Goal: Information Seeking & Learning: Find specific fact

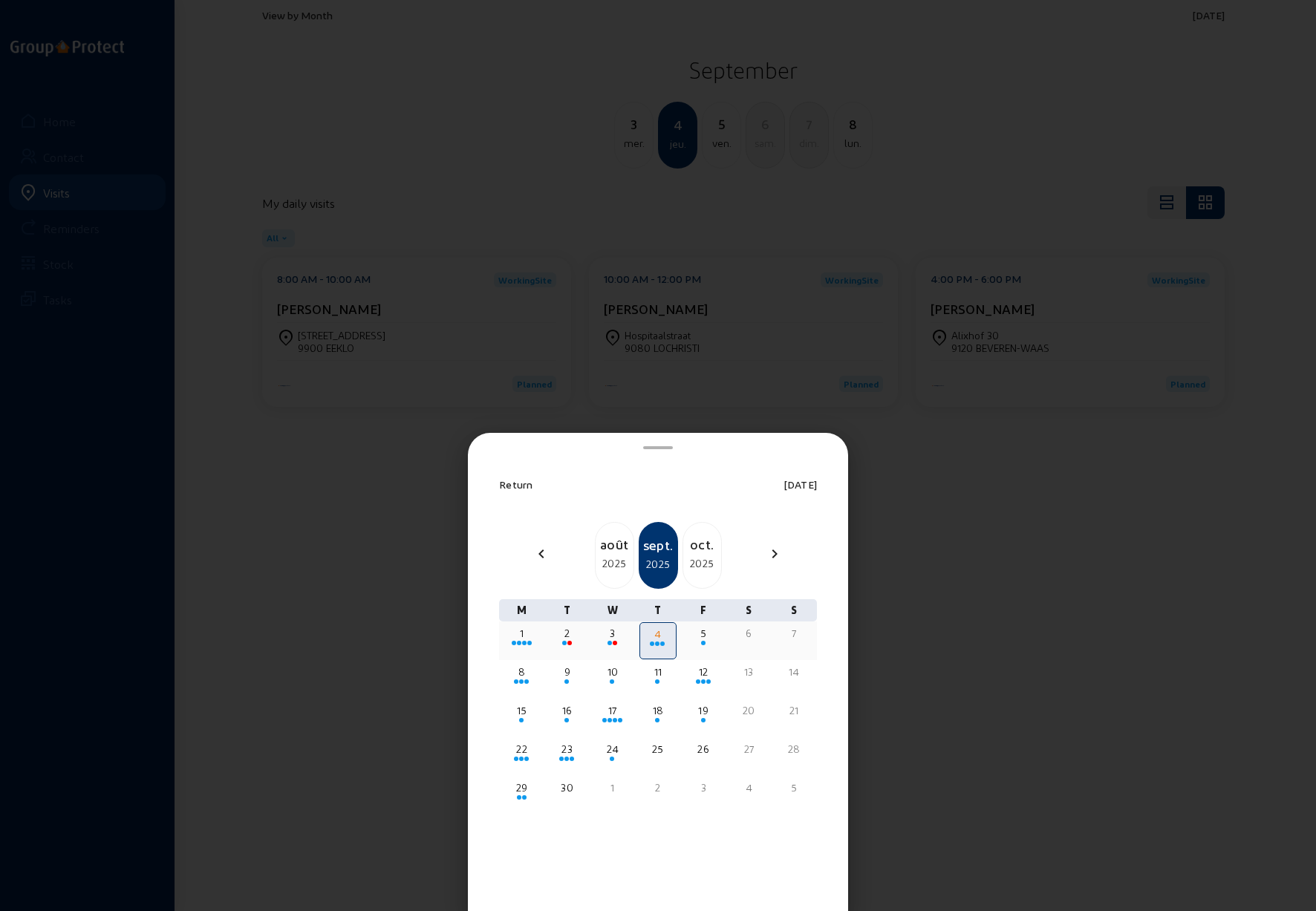
click at [654, 641] on div "4" at bounding box center [658, 634] width 32 height 15
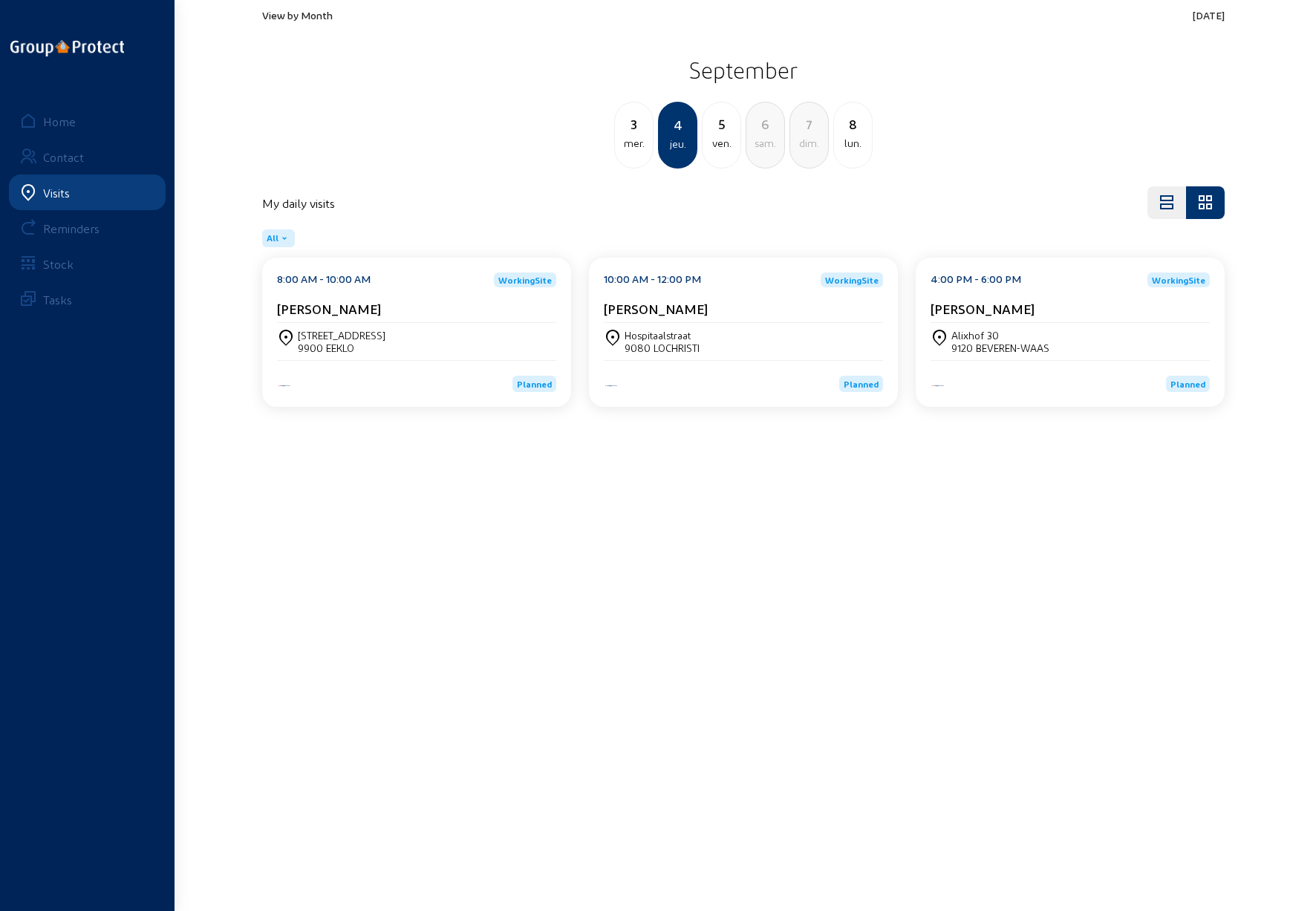
click at [347, 347] on div "9900 EEKLO" at bounding box center [341, 348] width 88 height 13
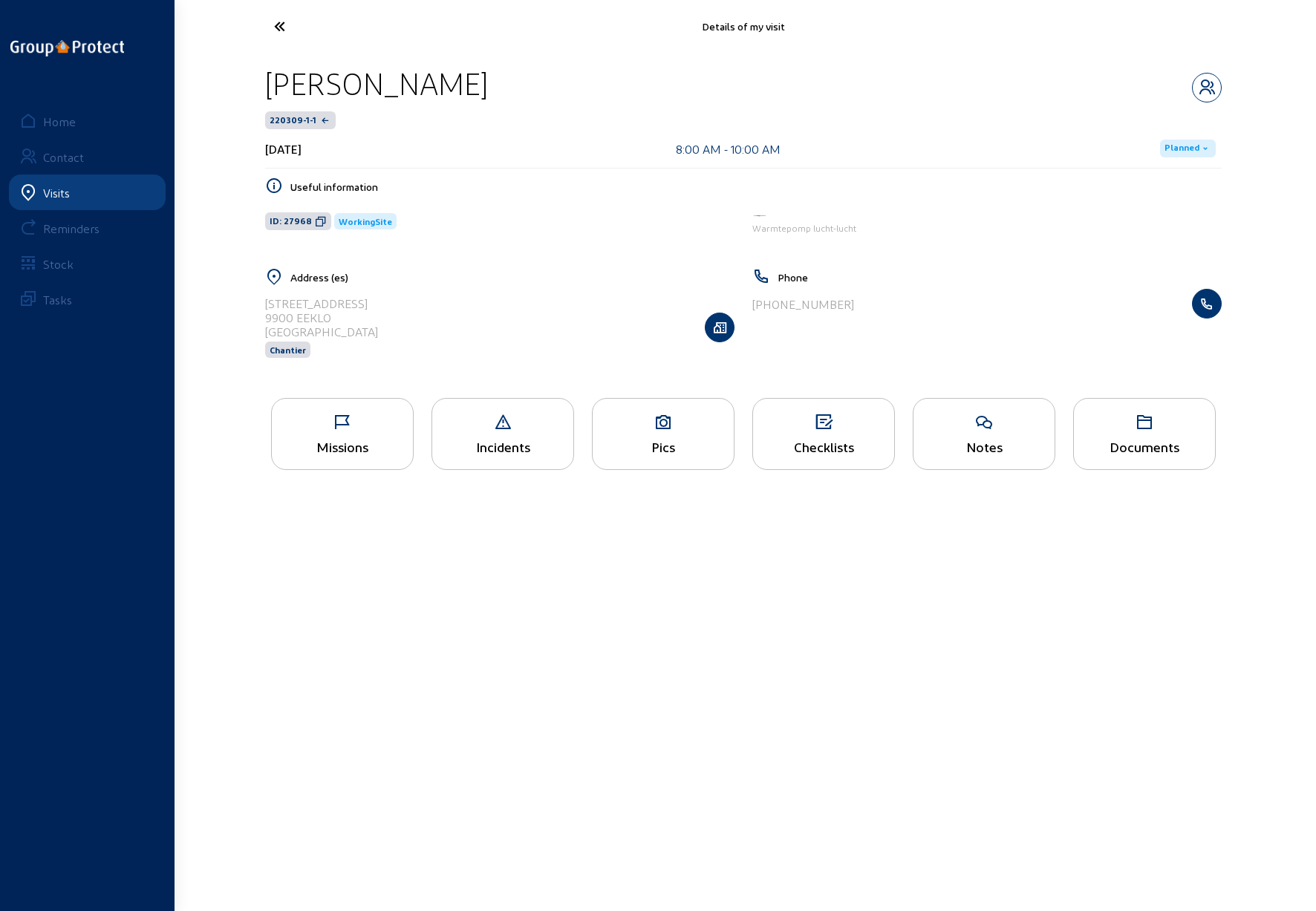
drag, startPoint x: 265, startPoint y: 303, endPoint x: 332, endPoint y: 330, distance: 72.2
click at [332, 330] on cam-list-title "[STREET_ADDRESS]" at bounding box center [321, 318] width 113 height 43
drag, startPoint x: 298, startPoint y: 316, endPoint x: 245, endPoint y: 596, distance: 285.0
click at [245, 596] on main "Details of my visit [PERSON_NAME] 220309-1-1 [DATE] 8:00 AM - 10:00 AM Planned …" at bounding box center [658, 433] width 1316 height 867
drag, startPoint x: 265, startPoint y: 302, endPoint x: 350, endPoint y: 330, distance: 89.5
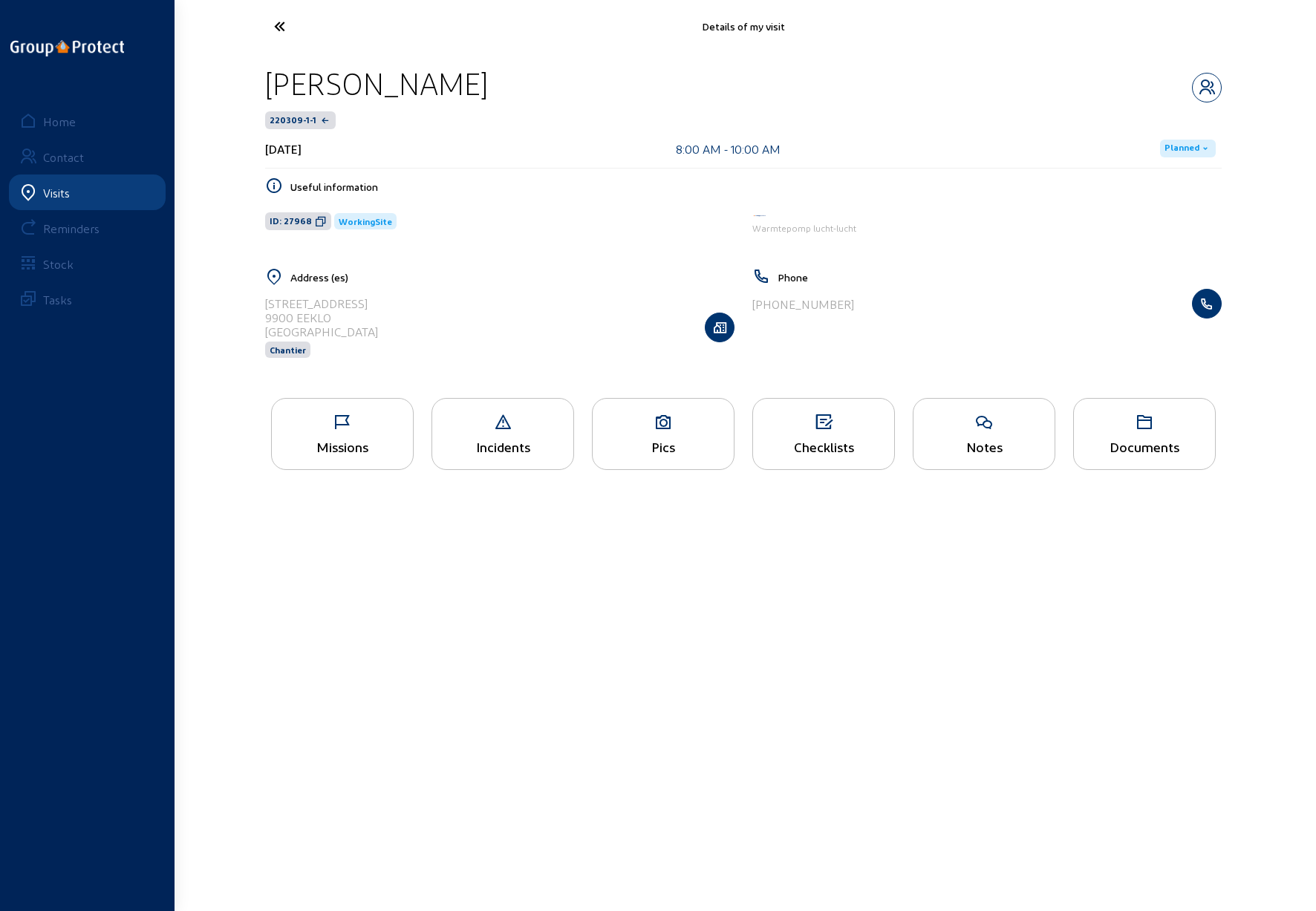
click at [350, 330] on div "[STREET_ADDRESS] Chantier" at bounding box center [500, 327] width 469 height 76
copy cam-list-title "[STREET_ADDRESS]"
click at [275, 27] on icon at bounding box center [334, 26] width 137 height 26
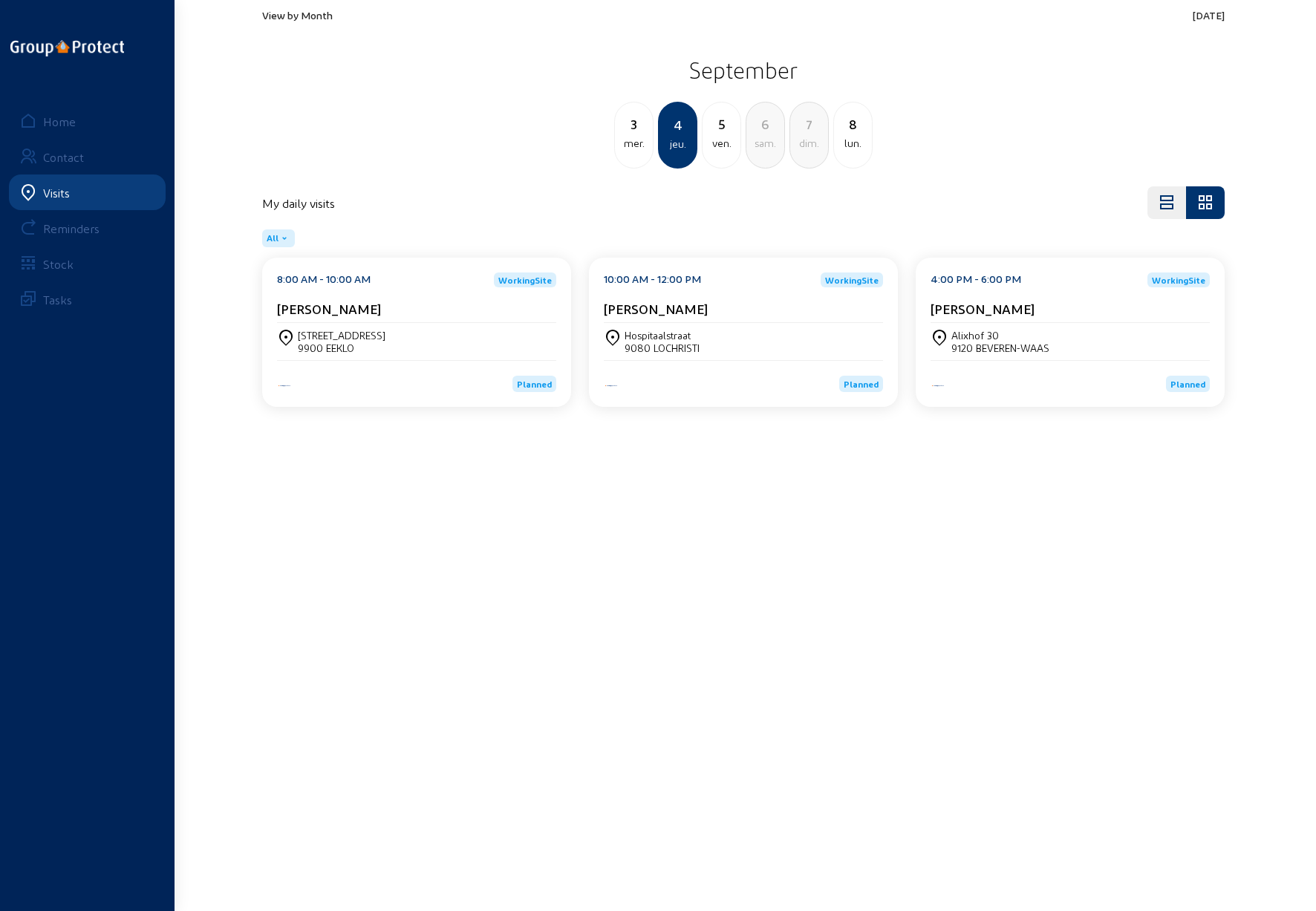
click at [650, 339] on div "Hospitaalstraat" at bounding box center [662, 335] width 75 height 13
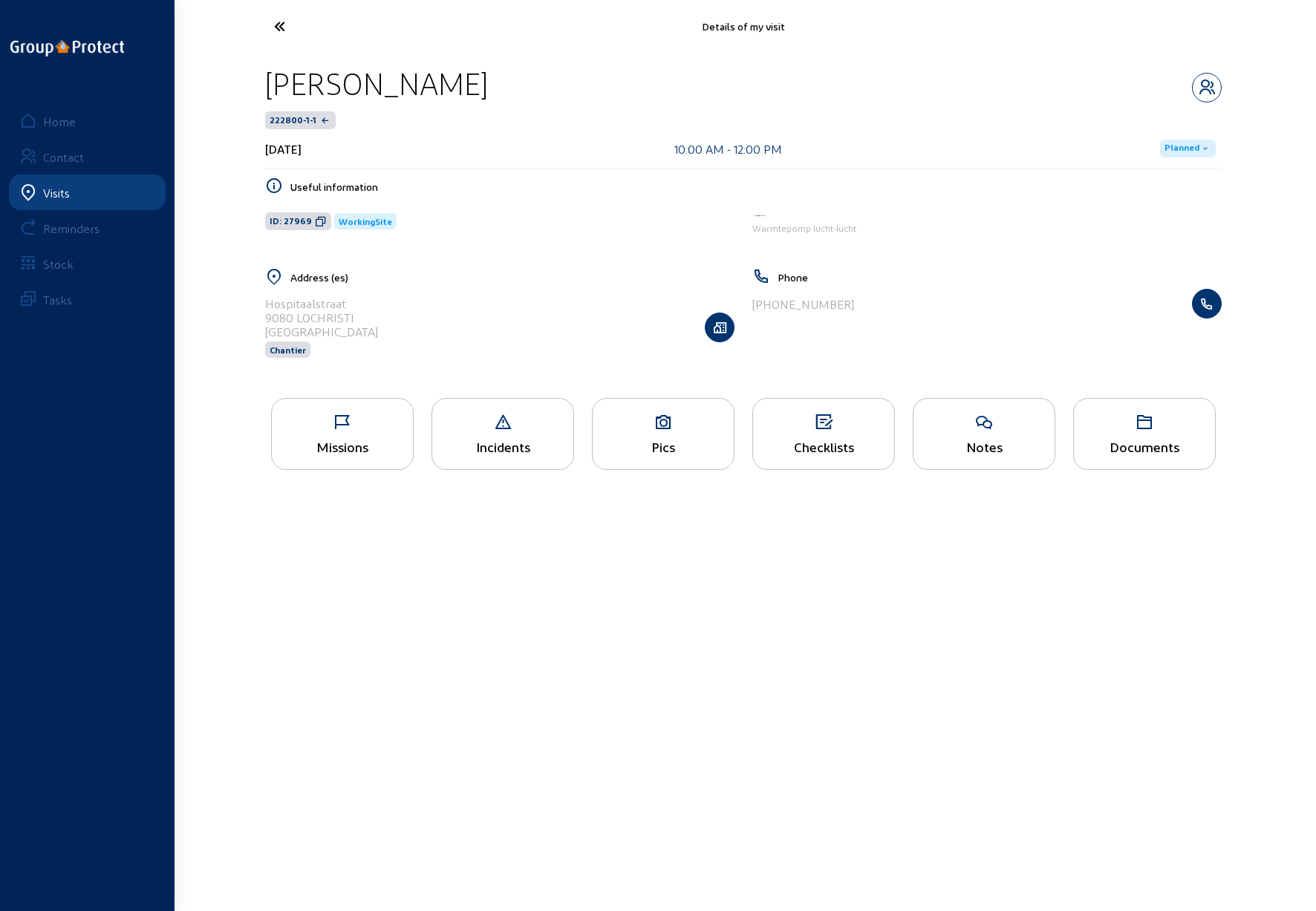
drag, startPoint x: 267, startPoint y: 305, endPoint x: 316, endPoint y: 333, distance: 56.4
click at [316, 333] on cam-list-title "[STREET_ADDRESS]" at bounding box center [321, 318] width 113 height 43
copy cam-list-title "[STREET_ADDRESS]"
click at [281, 26] on icon at bounding box center [334, 26] width 137 height 26
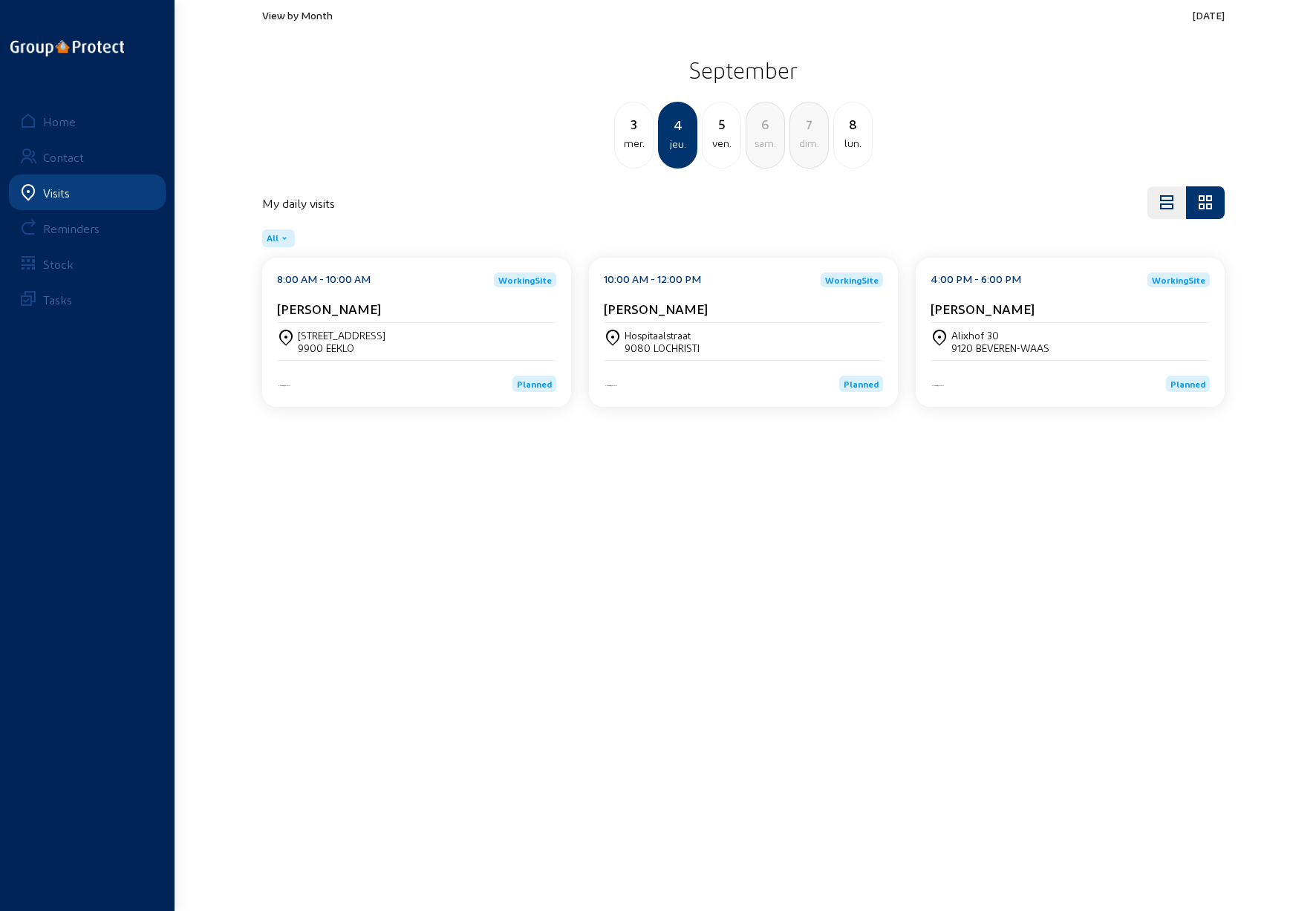
click at [991, 313] on cam-card-title "[PERSON_NAME]" at bounding box center [982, 308] width 104 height 16
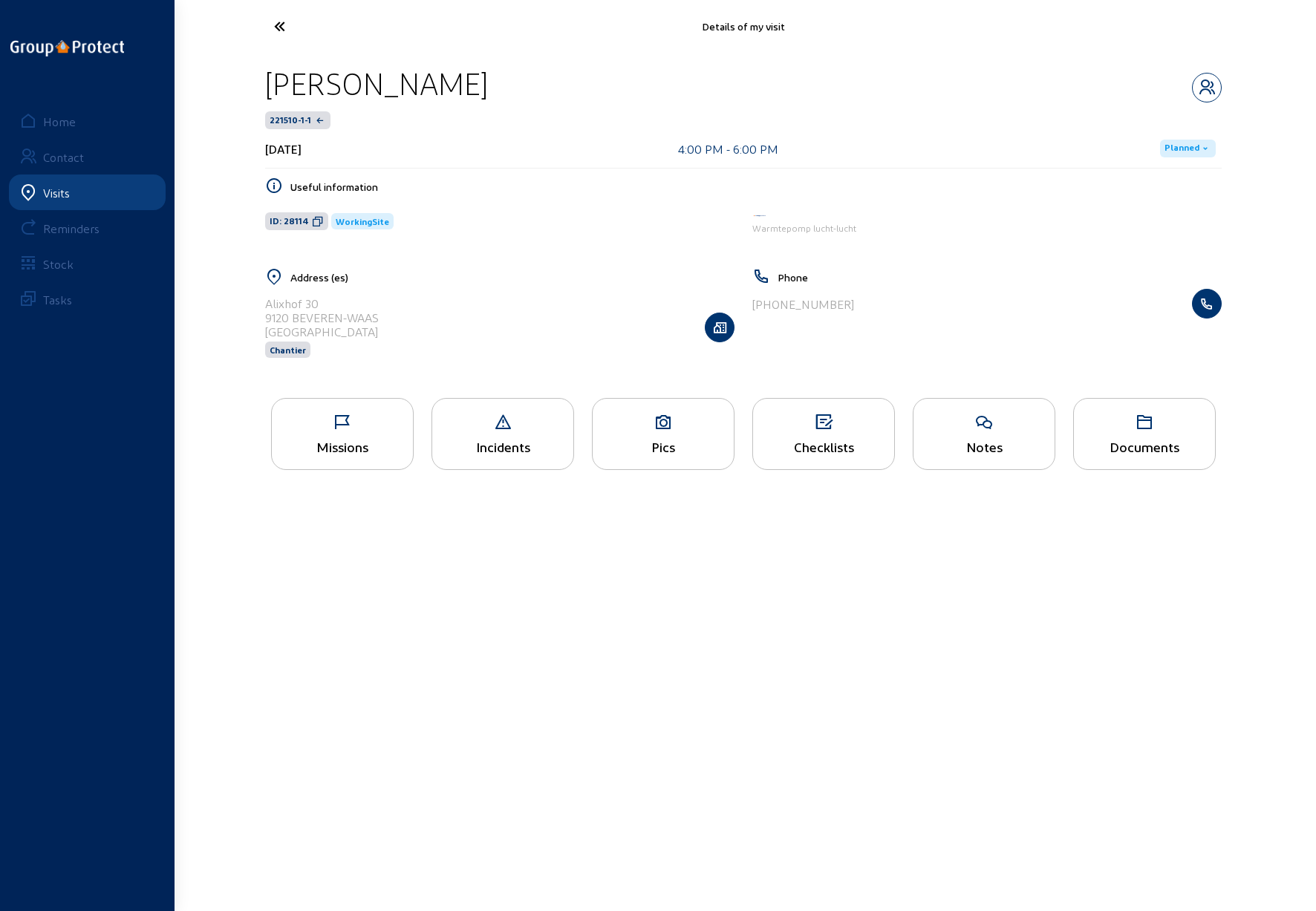
drag, startPoint x: 381, startPoint y: 318, endPoint x: 256, endPoint y: 303, distance: 125.9
click at [256, 303] on div "Address (es) [STREET_ADDRESS] Chantier" at bounding box center [500, 323] width 487 height 109
copy cam-list-title "Alixhof 30 9120 BEVEREN-WAAS"
click at [277, 18] on icon at bounding box center [334, 26] width 137 height 26
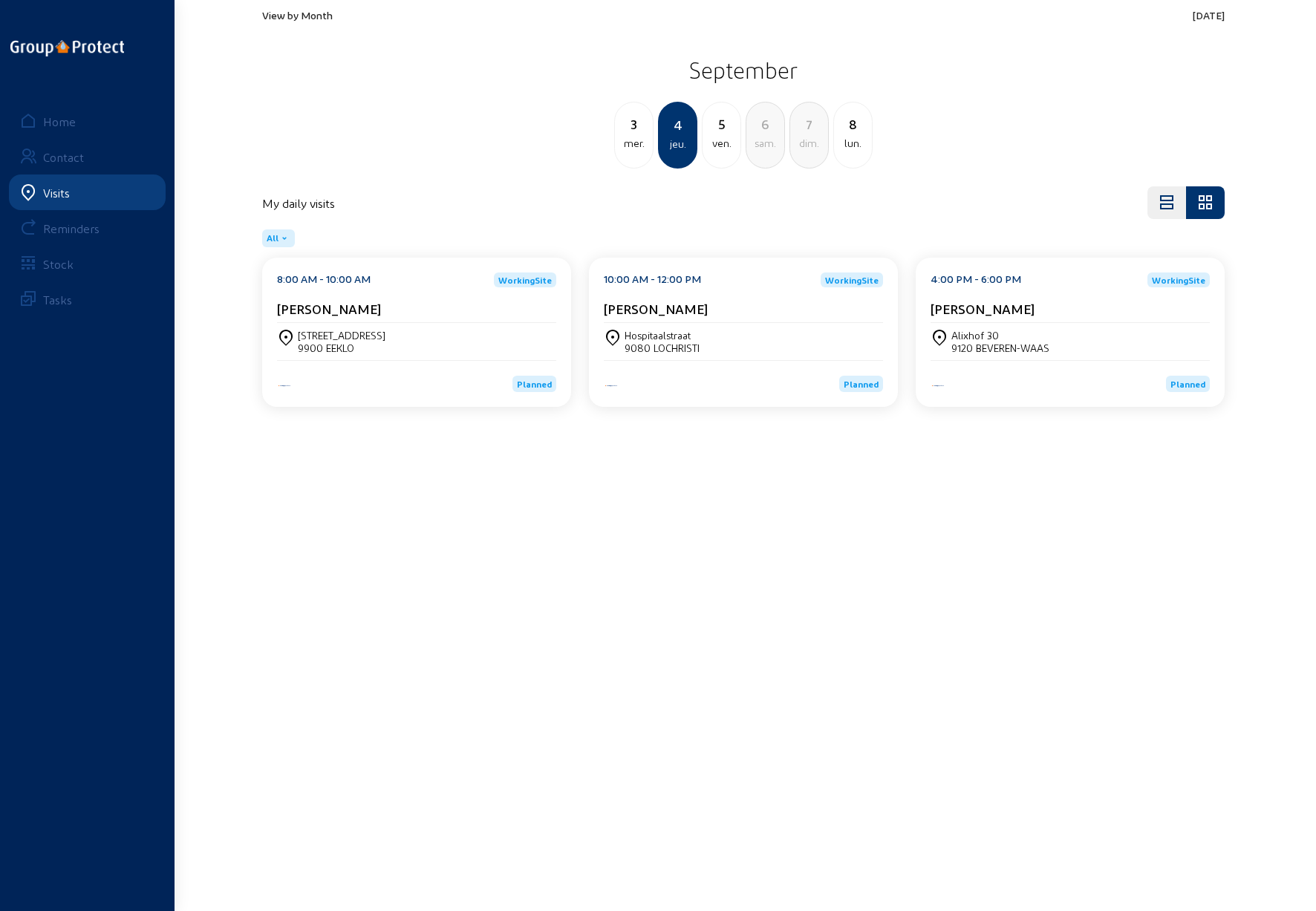
drag, startPoint x: 756, startPoint y: 5, endPoint x: 957, endPoint y: -213, distance: 296.5
click at [957, 0] on html "View by Month [DATE] [DATE] mer. 4 jeu. 5 ven. 6 [PERSON_NAME]. 7 dim. 8 lun. M…" at bounding box center [658, 455] width 1316 height 911
drag, startPoint x: 355, startPoint y: 349, endPoint x: 293, endPoint y: 339, distance: 62.8
click at [293, 339] on div "[STREET_ADDRESS]" at bounding box center [417, 342] width 279 height 25
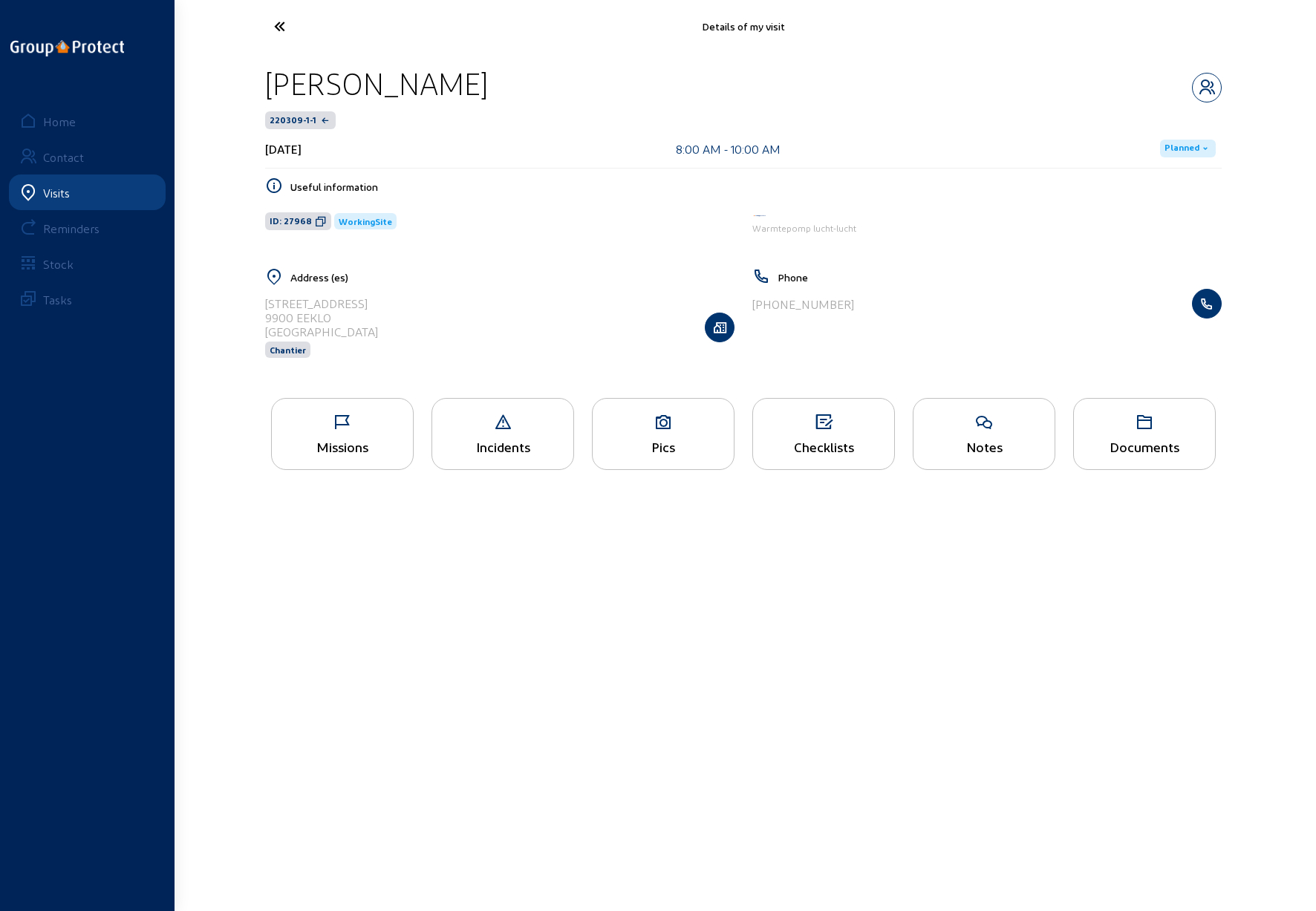
drag, startPoint x: 336, startPoint y: 316, endPoint x: 262, endPoint y: 305, distance: 74.8
click at [262, 305] on div "Address ([GEOGRAPHIC_DATA]) [STREET_ADDRESS] Chantier" at bounding box center [500, 323] width 487 height 109
copy cam-list-title "[STREET_ADDRESS]"
click at [277, 26] on icon at bounding box center [334, 26] width 137 height 26
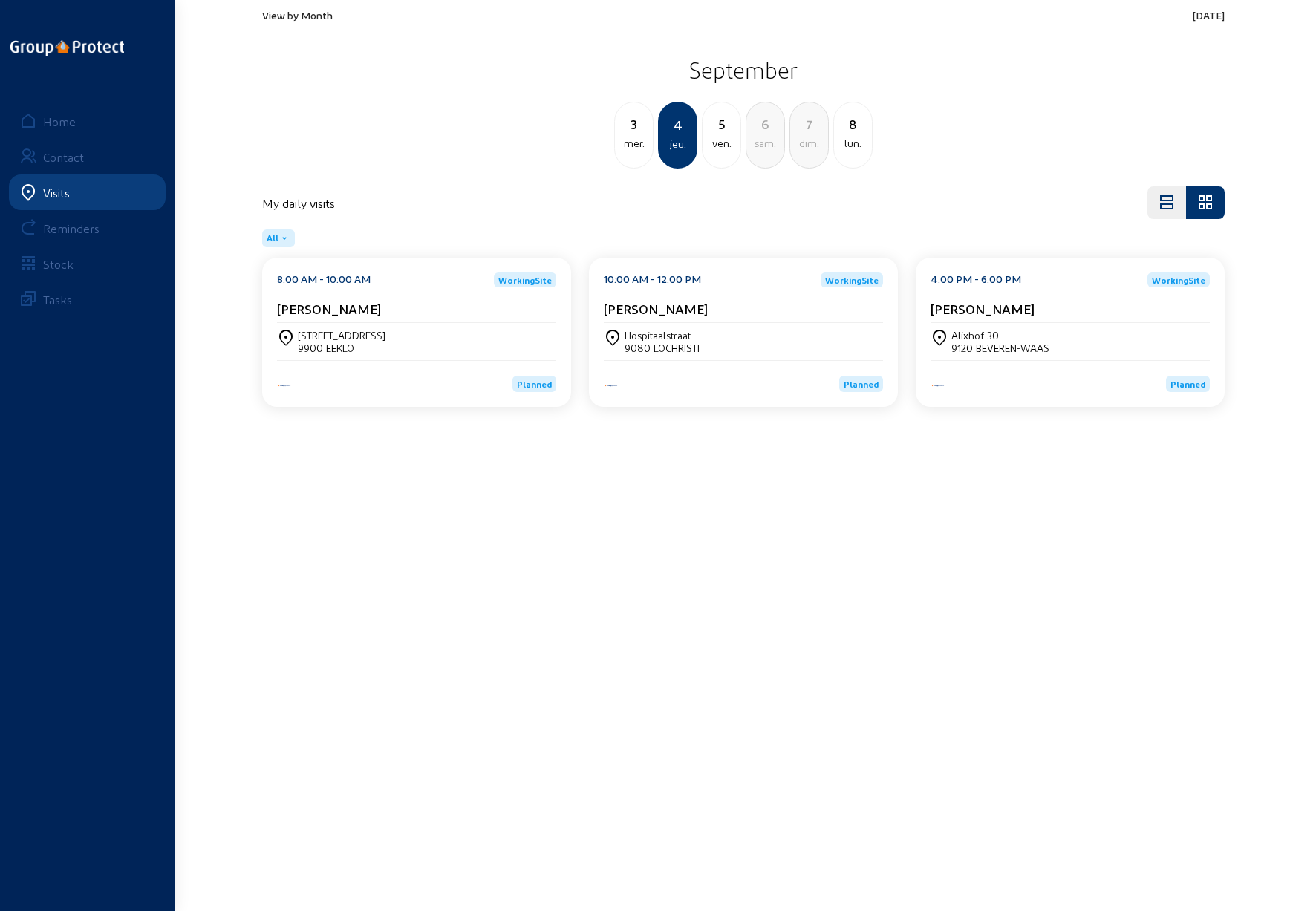
click at [704, 330] on div "[STREET_ADDRESS]" at bounding box center [743, 342] width 279 height 25
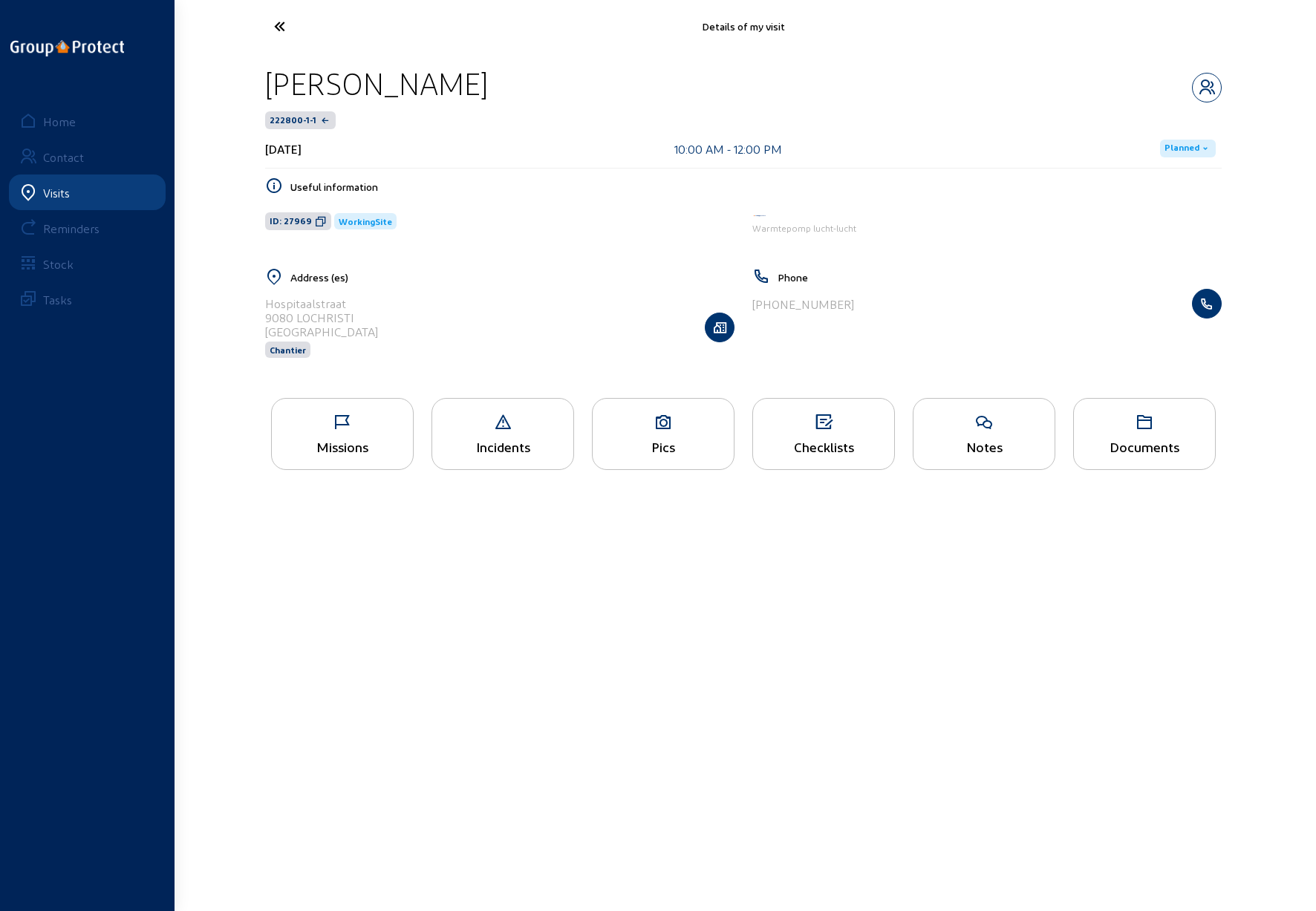
drag, startPoint x: 355, startPoint y: 316, endPoint x: 262, endPoint y: 303, distance: 93.9
click at [262, 303] on div "Address ([GEOGRAPHIC_DATA][STREET_ADDRESS] Chantier" at bounding box center [500, 323] width 487 height 109
click at [282, 27] on icon at bounding box center [334, 26] width 137 height 26
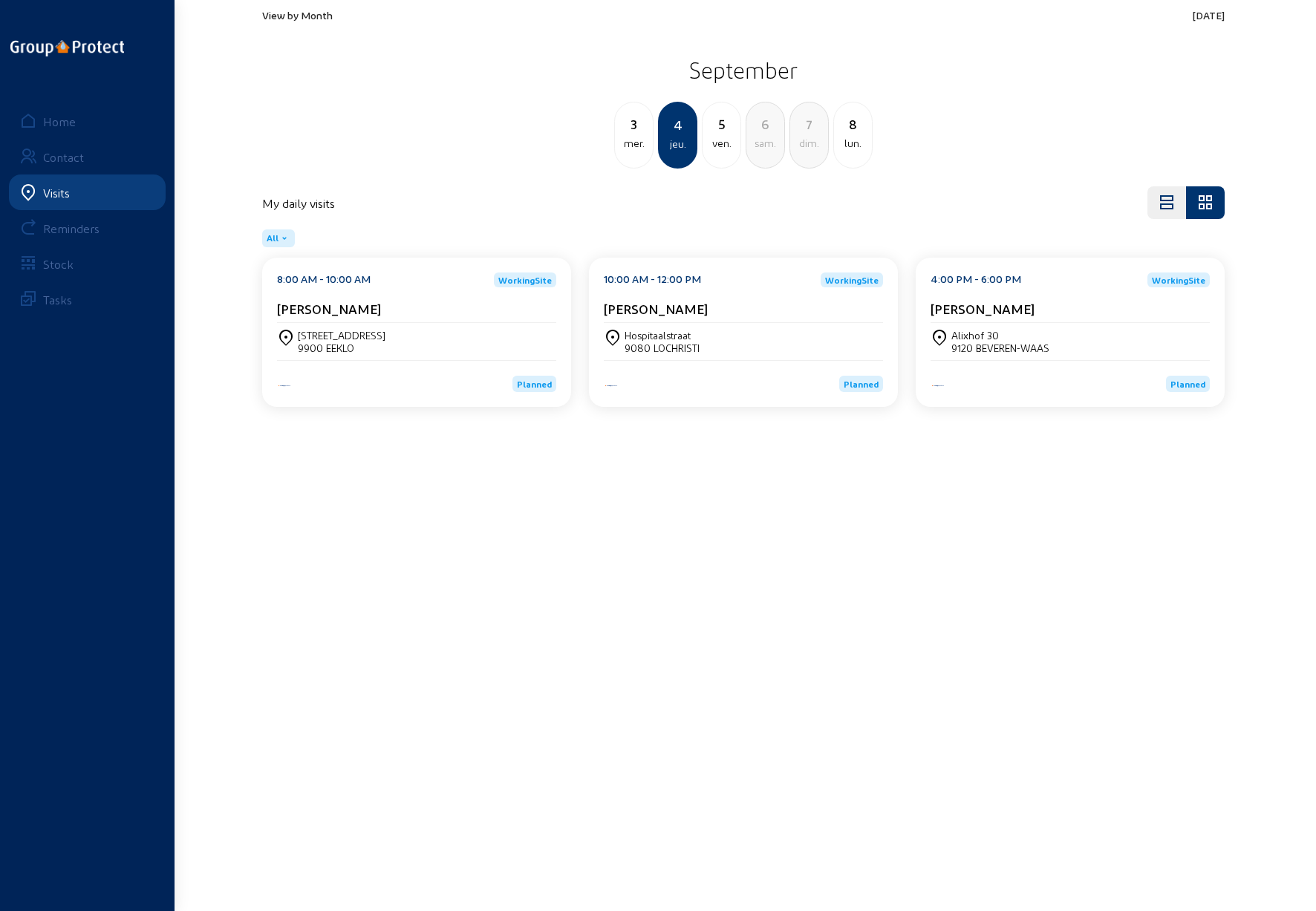
click at [1053, 334] on div "Alixhof 30 9120 BEVEREN-WAAS" at bounding box center [1070, 342] width 279 height 25
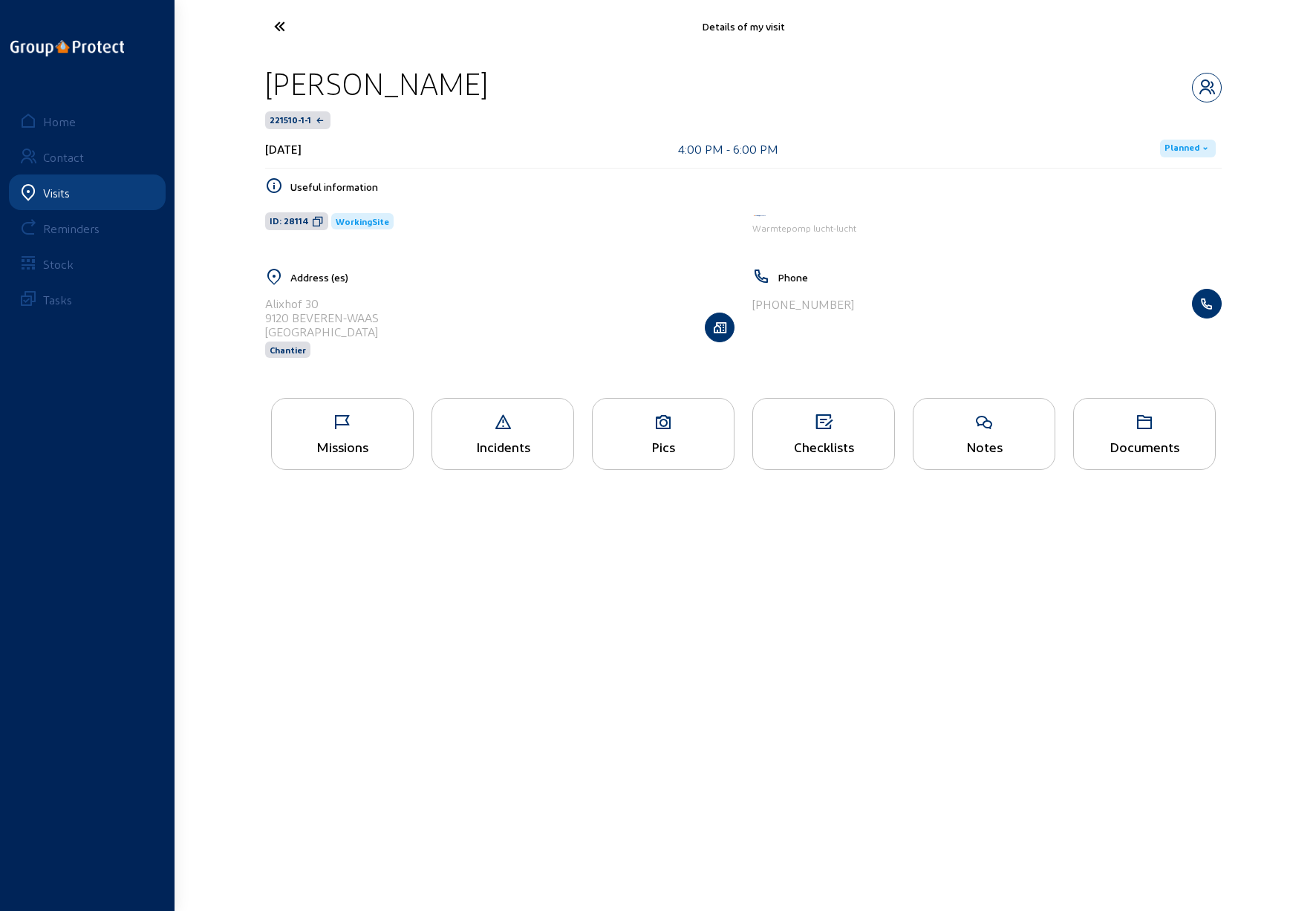
drag, startPoint x: 385, startPoint y: 316, endPoint x: 261, endPoint y: 305, distance: 124.5
click at [261, 305] on div "Address (es) [STREET_ADDRESS] Chantier" at bounding box center [500, 323] width 487 height 109
copy cam-list-title "Alixhof 30 9120 BEVEREN-WAAS"
click at [362, 567] on main "Details of my visit [PERSON_NAME] 221510-1-1 [DATE] 4:00 PM - 6:00 PM Planned U…" at bounding box center [658, 433] width 1316 height 867
